Goal: Find contact information: Find contact information

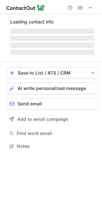
scroll to position [134, 102]
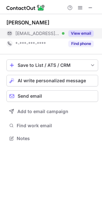
click at [80, 33] on button "View email" at bounding box center [81, 33] width 25 height 6
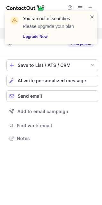
click at [92, 16] on span at bounding box center [92, 17] width 5 height 6
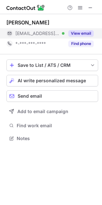
click at [83, 35] on button "View email" at bounding box center [81, 33] width 25 height 6
click at [83, 32] on button "View email" at bounding box center [81, 33] width 25 height 6
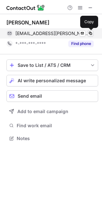
click at [91, 33] on span at bounding box center [90, 33] width 5 height 5
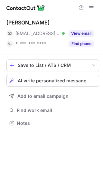
scroll to position [3, 3]
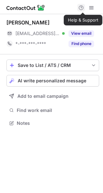
click at [83, 7] on span at bounding box center [80, 7] width 5 height 5
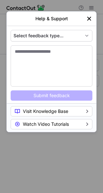
click at [87, 20] on img "left-button" at bounding box center [89, 18] width 6 height 6
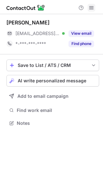
click at [89, 9] on span at bounding box center [91, 7] width 5 height 5
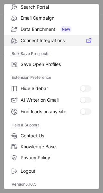
scroll to position [75, 0]
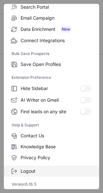
click at [32, 170] on span "Logout" at bounding box center [56, 171] width 71 height 6
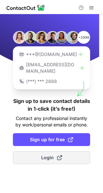
click at [45, 154] on span "Login" at bounding box center [51, 157] width 21 height 6
